Goal: Task Accomplishment & Management: Manage account settings

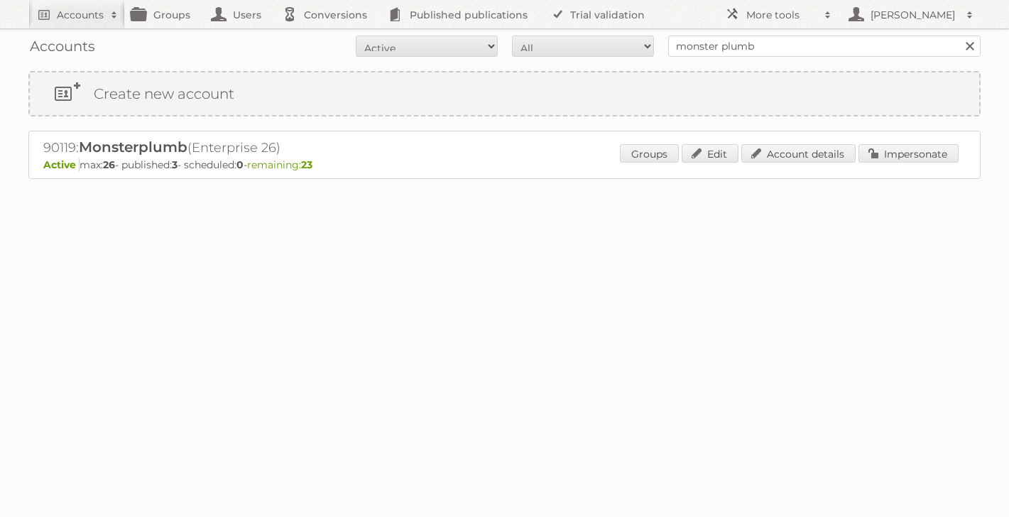
click at [969, 48] on link at bounding box center [969, 45] width 21 height 21
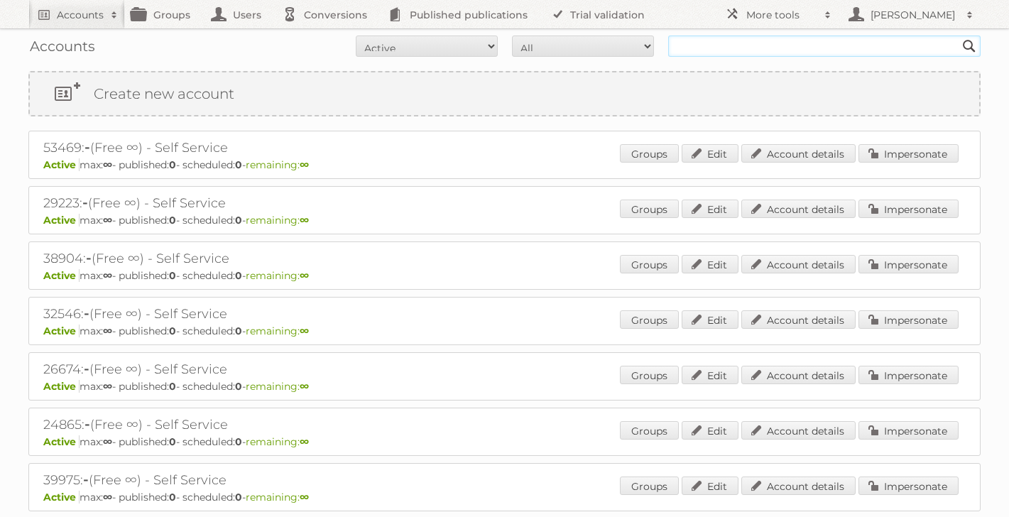
click at [918, 45] on input "text" at bounding box center [824, 45] width 312 height 21
type input "media tfg"
click at [958, 35] on input "Search" at bounding box center [968, 45] width 21 height 21
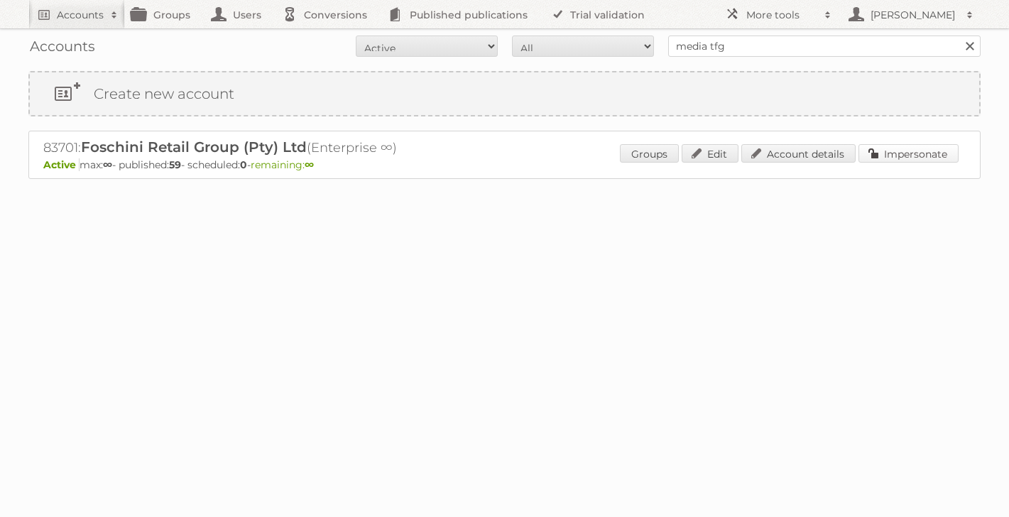
click at [899, 158] on link "Impersonate" at bounding box center [908, 153] width 100 height 18
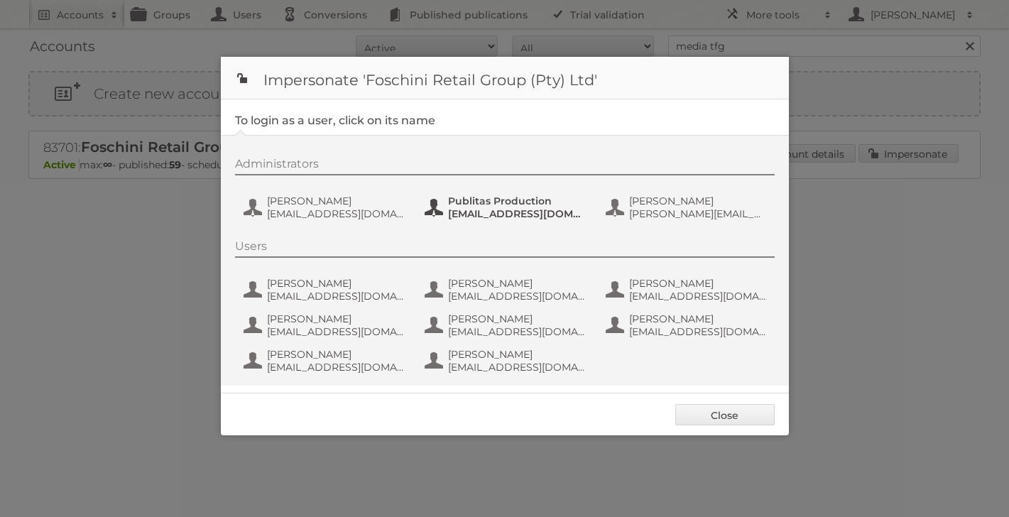
click at [477, 207] on span "Publitas Production" at bounding box center [517, 200] width 138 height 13
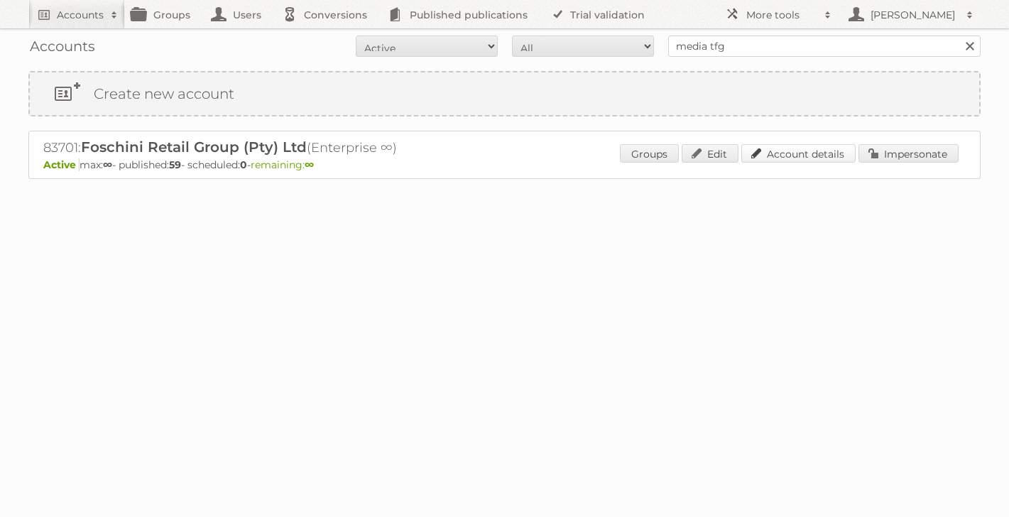
click at [824, 148] on link "Account details" at bounding box center [798, 153] width 114 height 18
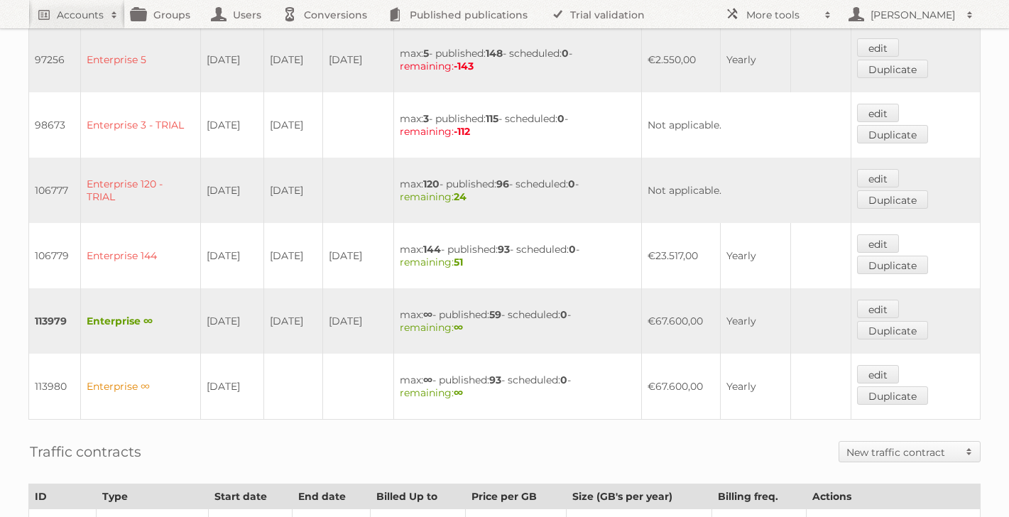
scroll to position [586, 0]
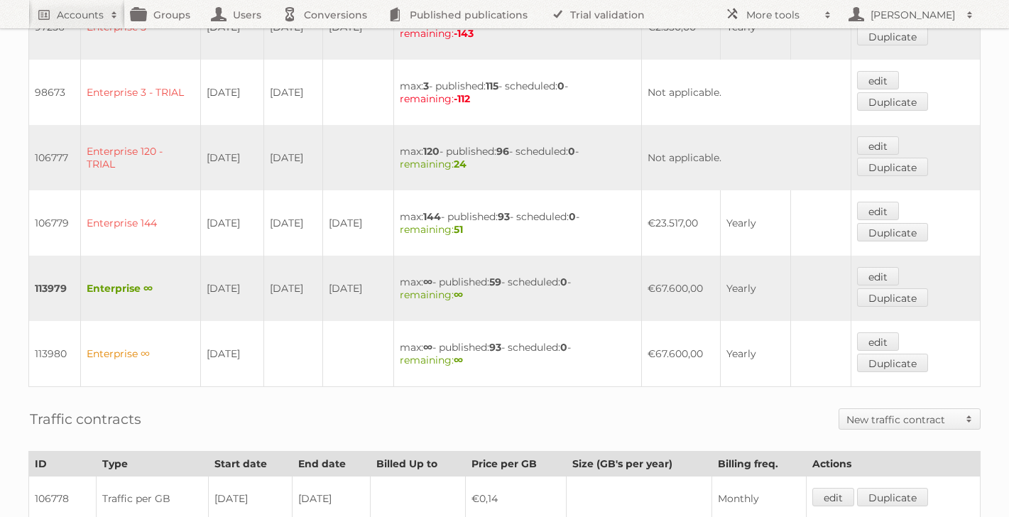
click at [142, 326] on td "Enterprise ∞" at bounding box center [141, 354] width 120 height 66
